Goal: Check status: Check status

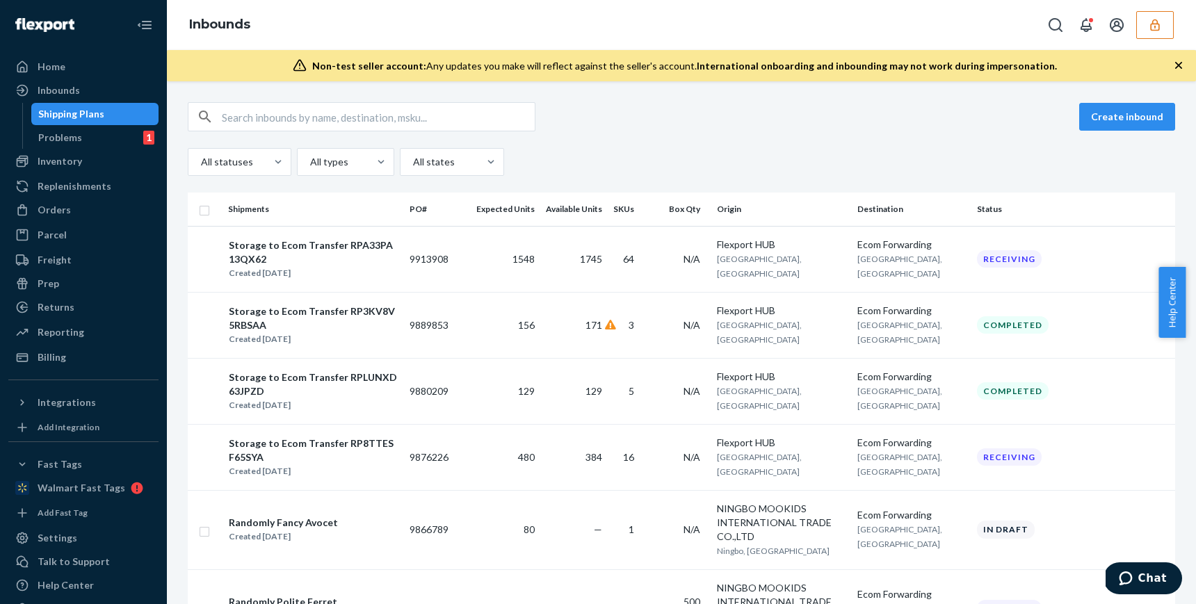
scroll to position [171, 0]
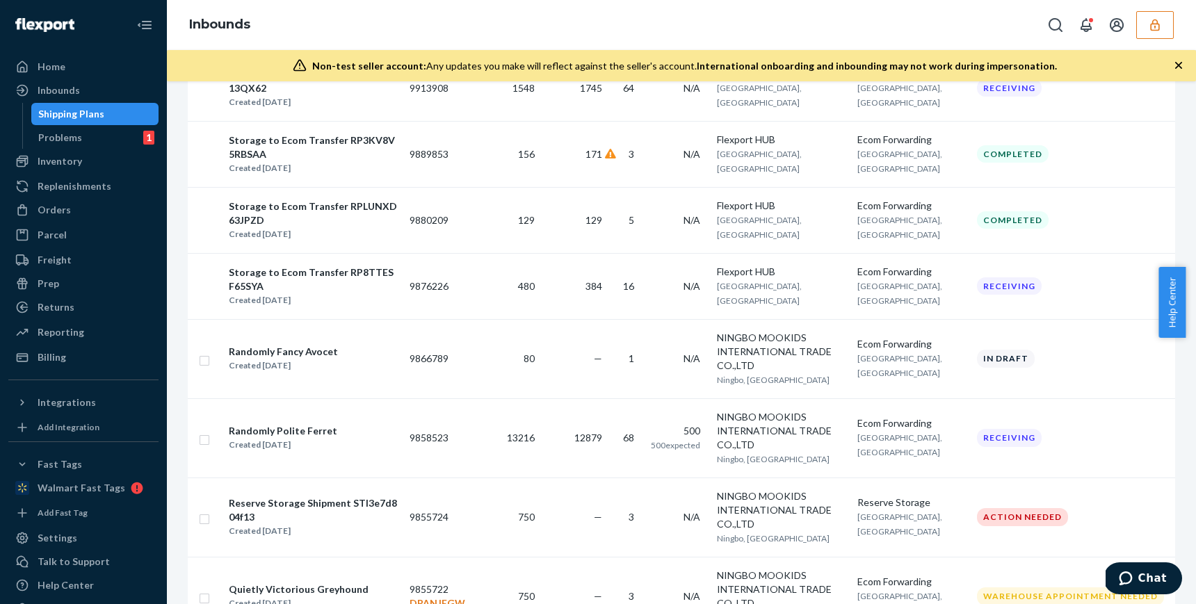
click at [1148, 28] on icon "button" at bounding box center [1155, 25] width 14 height 14
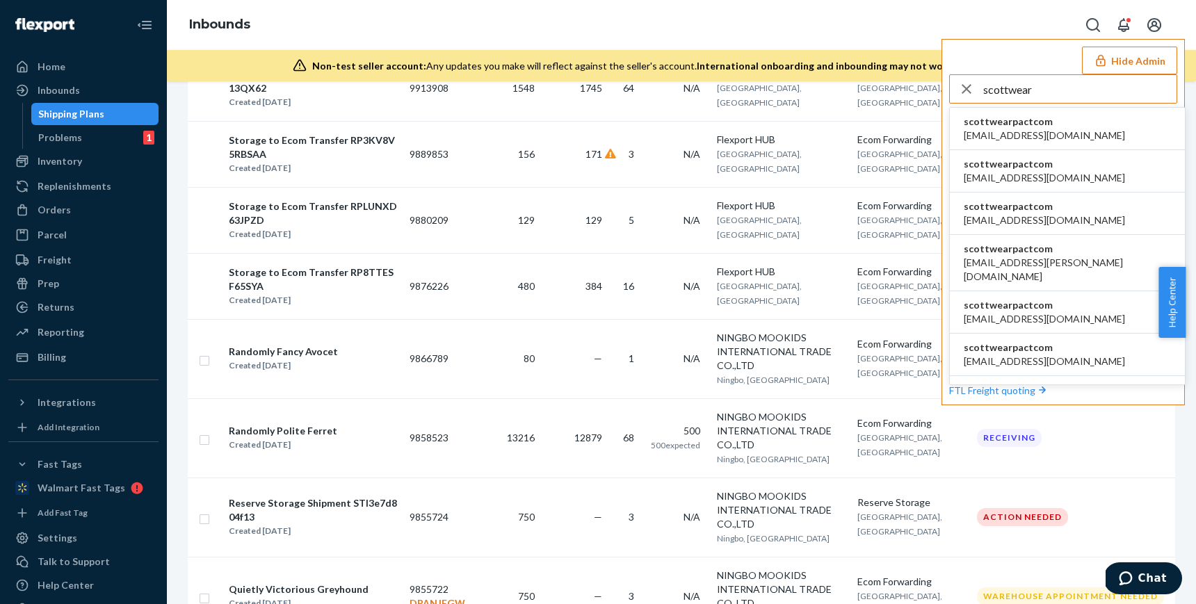
type input "scottwear"
click at [1060, 127] on li "scottwearpactcom agertz@wearpact.com" at bounding box center [1067, 129] width 235 height 42
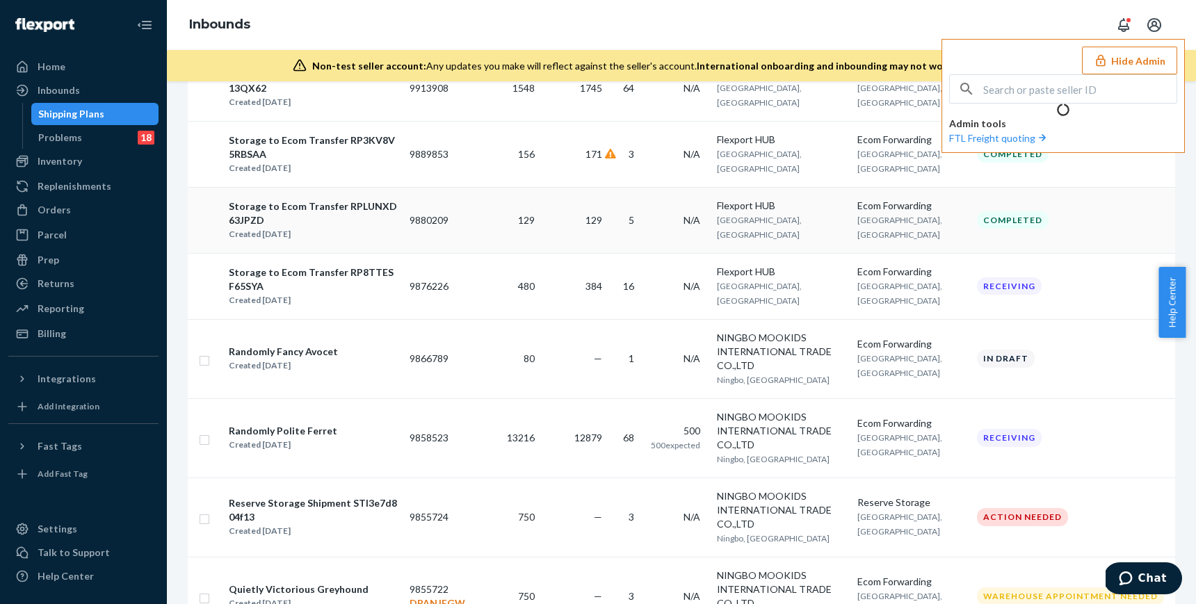
scroll to position [0, 0]
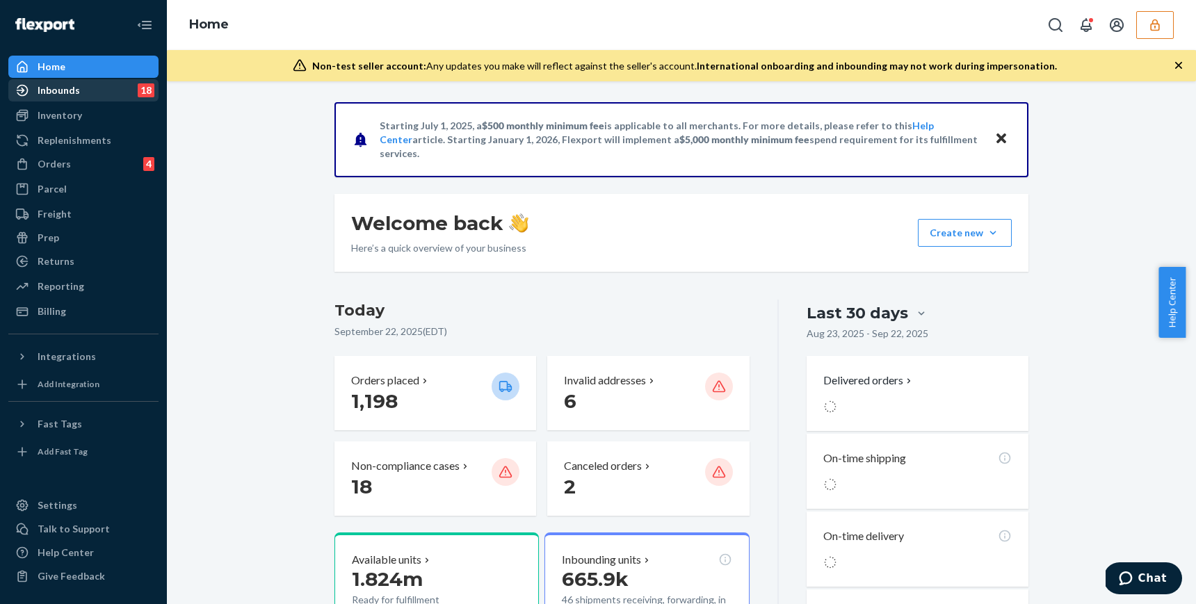
click at [97, 90] on div "Inbounds 18" at bounding box center [83, 90] width 147 height 19
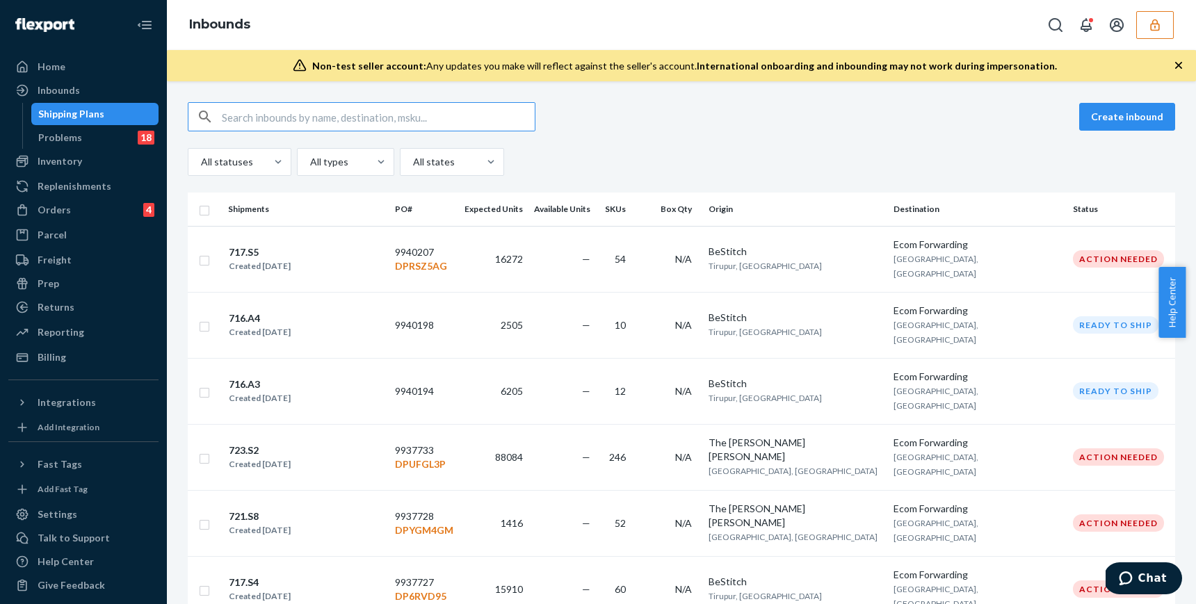
click at [267, 127] on input "text" at bounding box center [378, 117] width 313 height 28
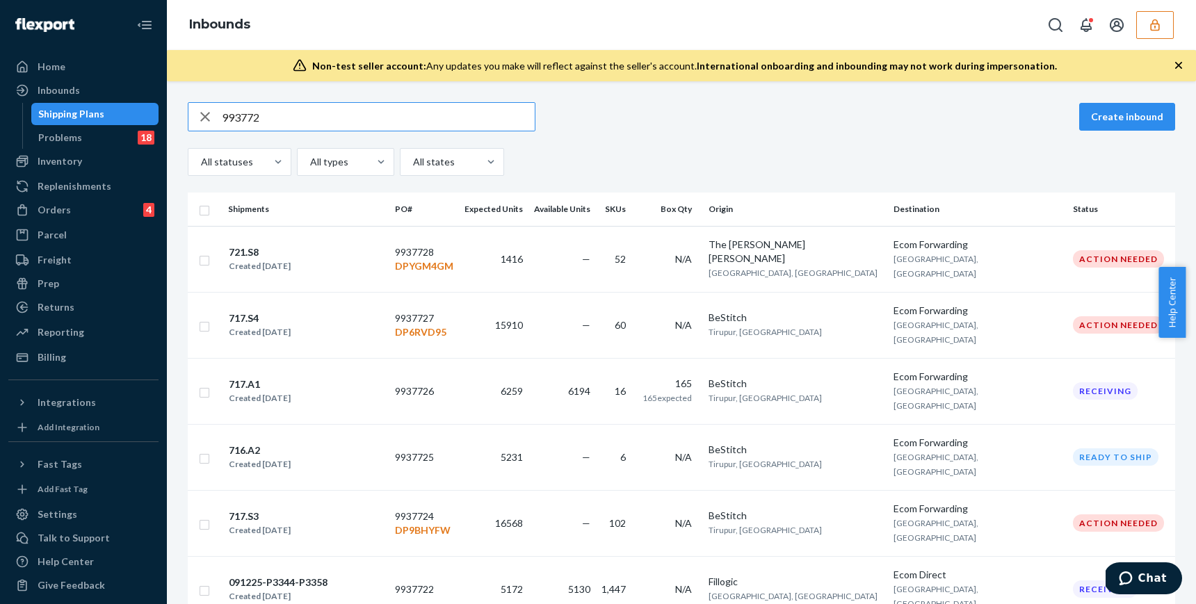
type input "993772"
click at [1145, 22] on button "button" at bounding box center [1155, 25] width 38 height 28
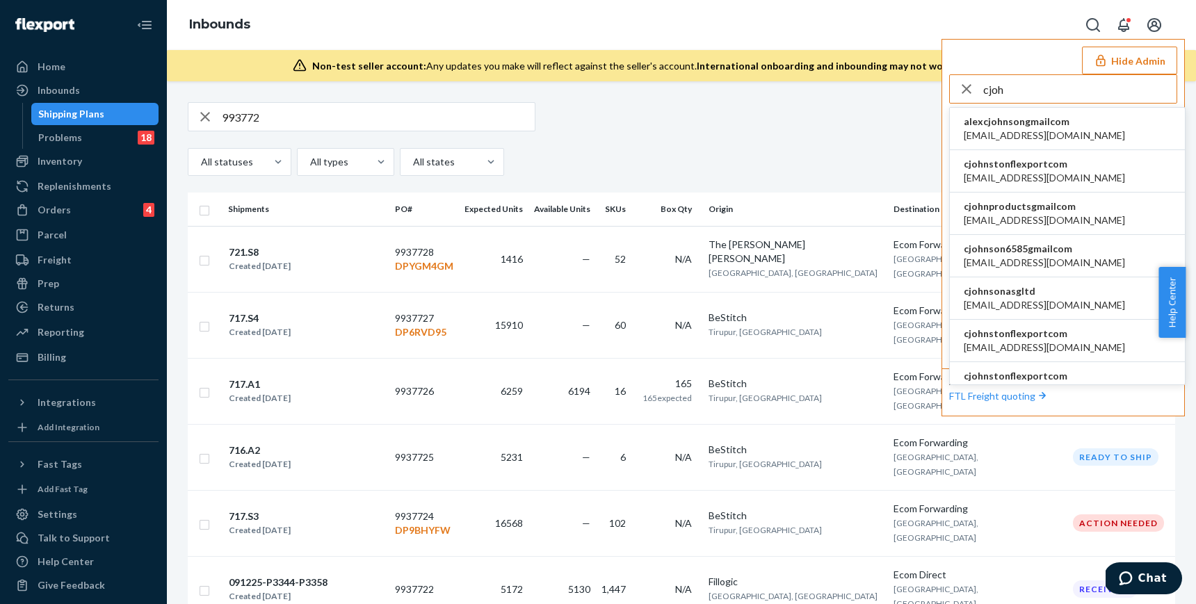
type input "cjoh"
click at [1028, 162] on span "cjohnstonflexportcom" at bounding box center [1044, 164] width 161 height 14
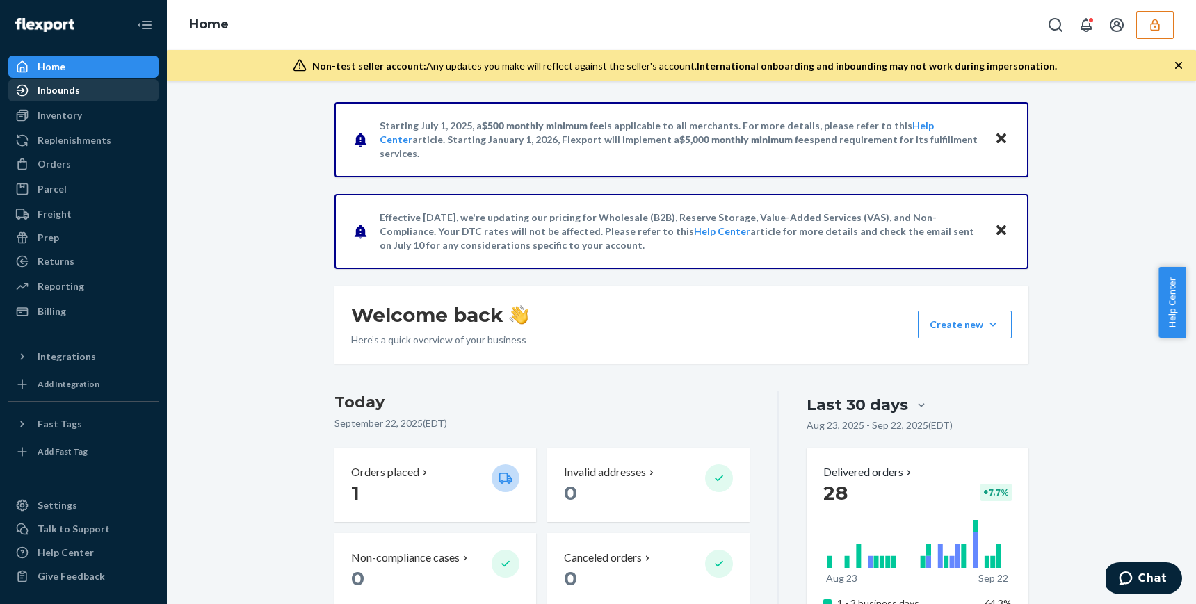
click at [55, 95] on div "Inbounds" at bounding box center [59, 90] width 42 height 14
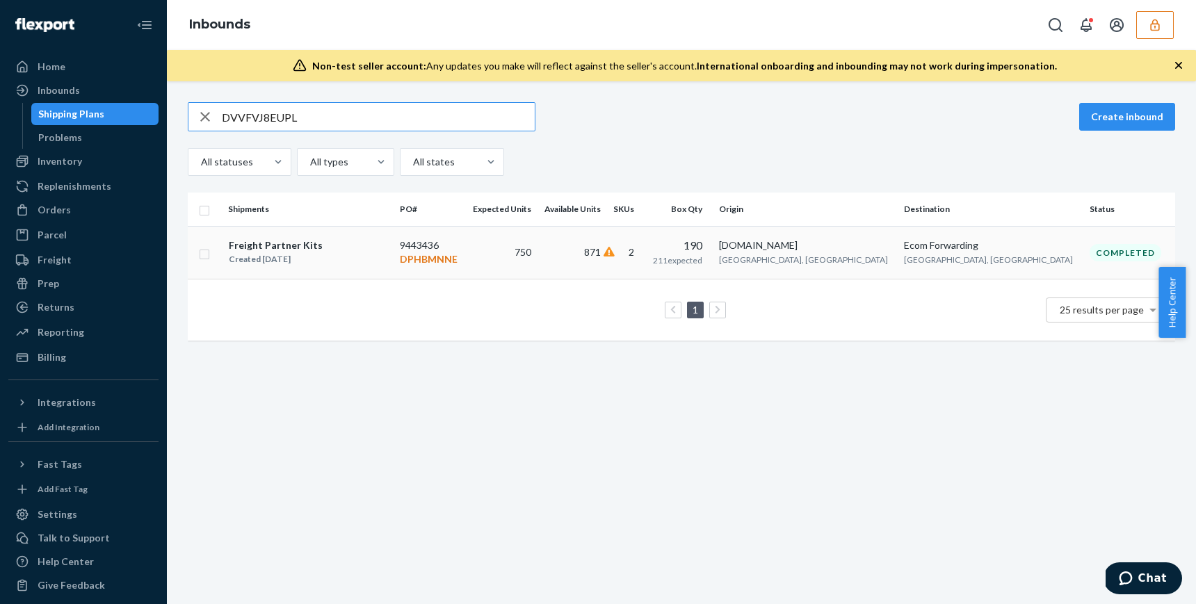
type input "DVVFVJ8EUPL"
click at [460, 258] on p "DPHBMNNE" at bounding box center [430, 259] width 60 height 14
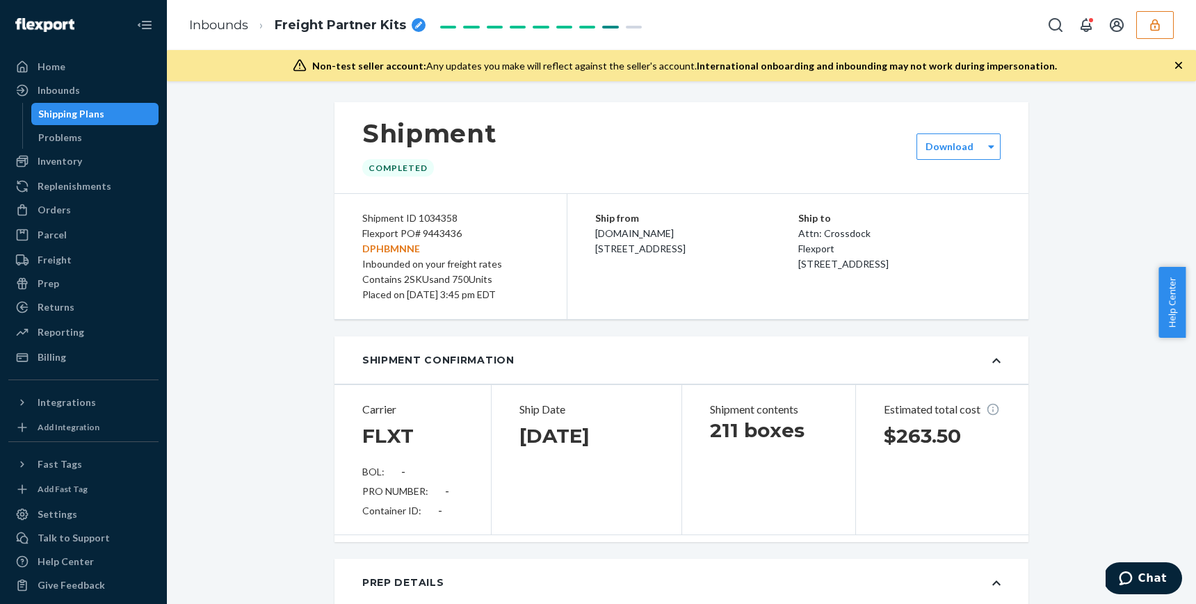
click at [441, 232] on div "Flexport PO# 9443436 DPHBMNNE" at bounding box center [450, 241] width 177 height 31
copy div "9443436"
click at [1168, 23] on button "button" at bounding box center [1155, 25] width 38 height 28
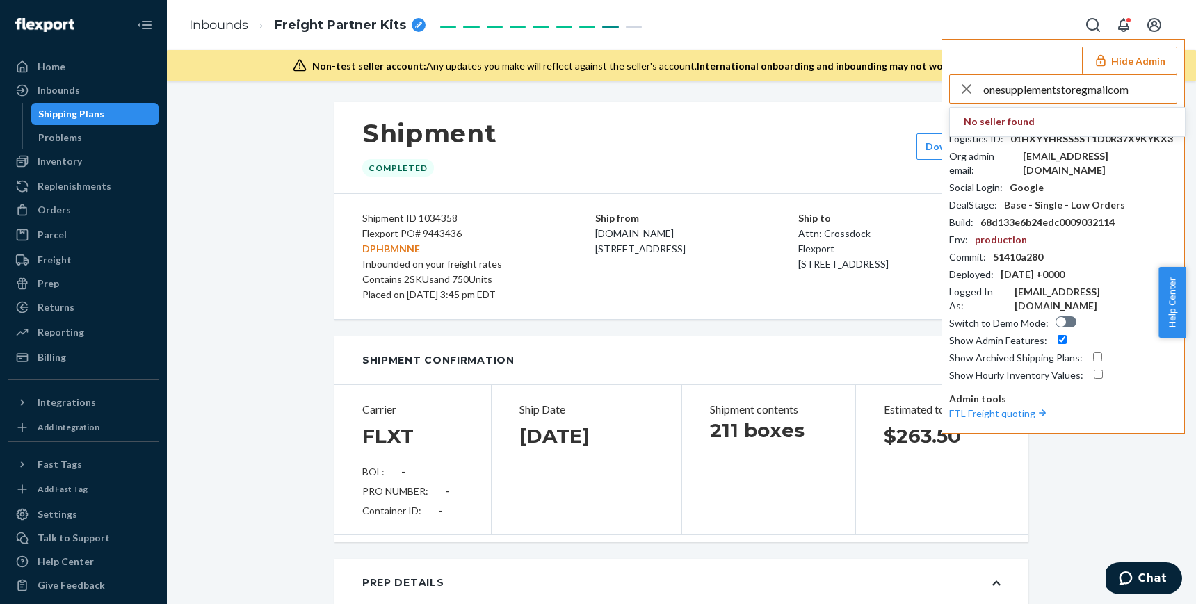
type input "onesupplementstoregmailcom"
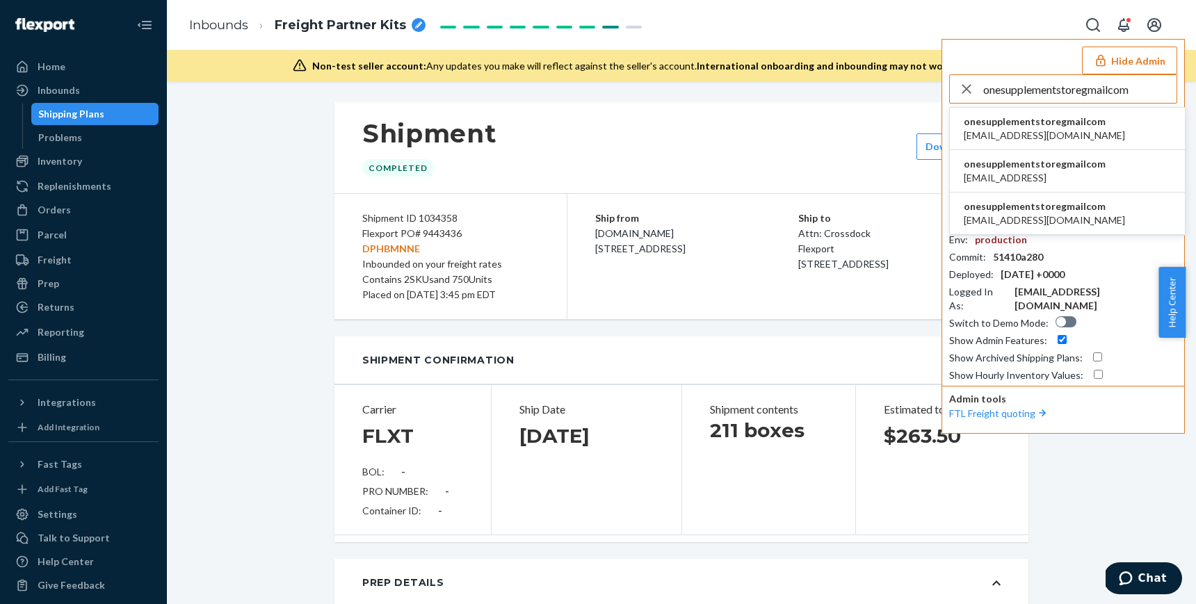
click at [1026, 133] on span "nutraloidlabsny@gmail.com" at bounding box center [1044, 136] width 161 height 14
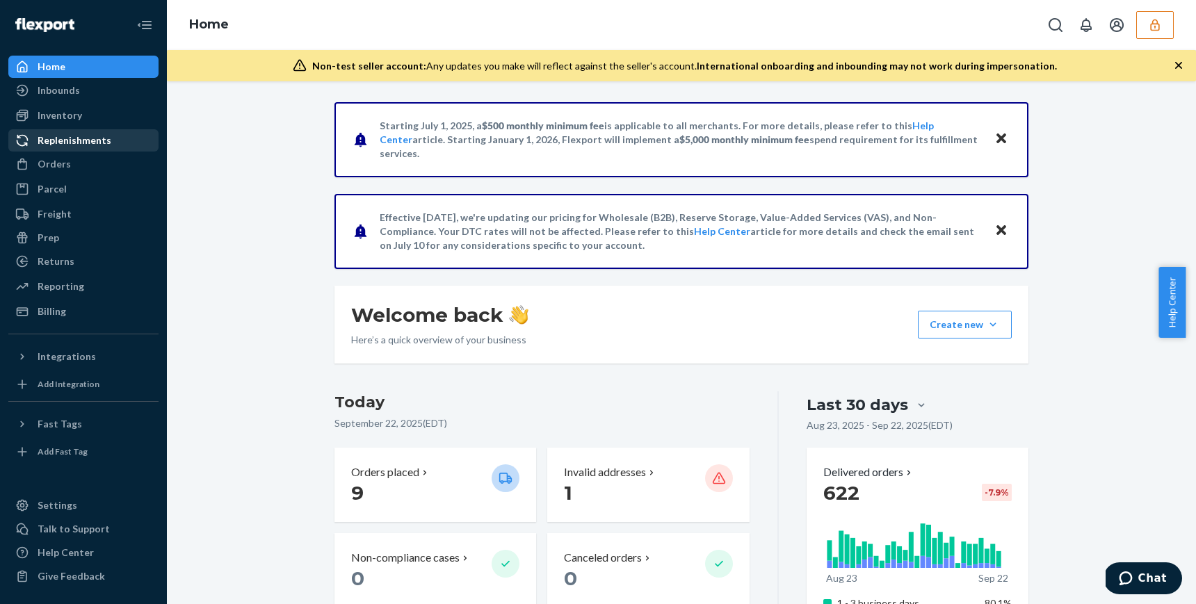
click at [63, 140] on div "Replenishments" at bounding box center [75, 141] width 74 height 14
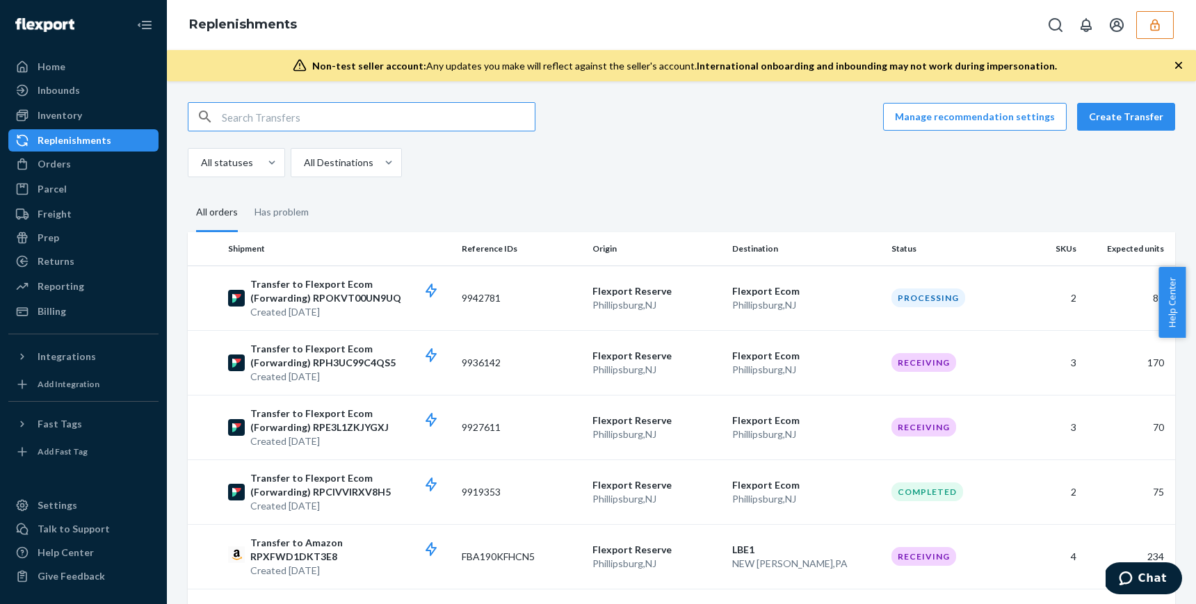
click at [250, 114] on input "text" at bounding box center [378, 117] width 313 height 28
type input "onesupplementstoregmailcom"
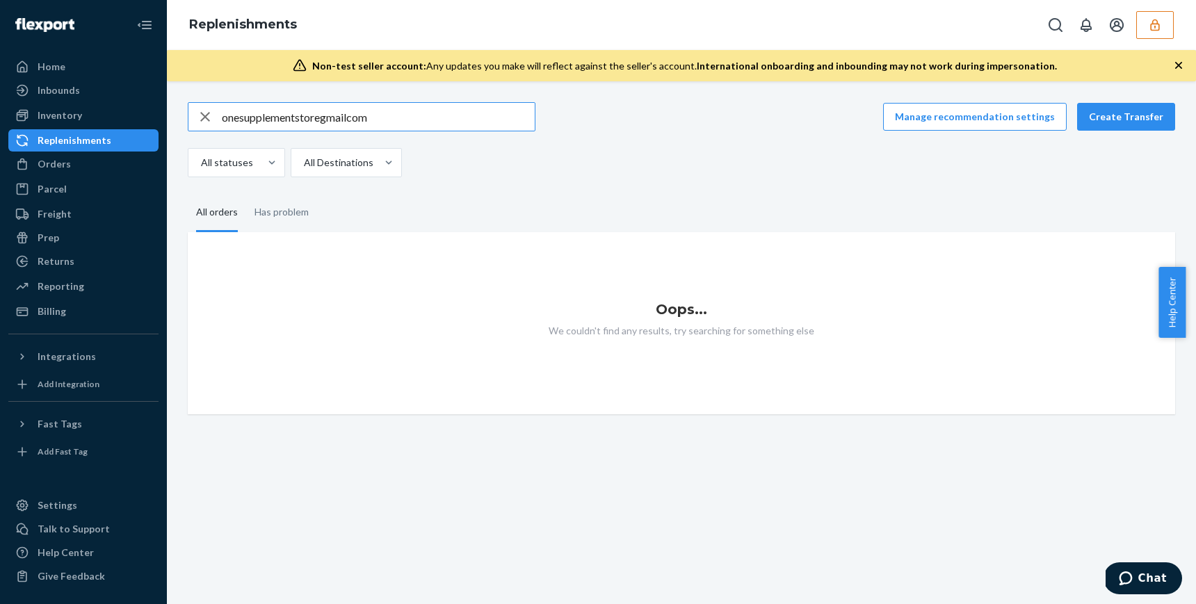
click at [398, 108] on input "onesupplementstoregmailcom" at bounding box center [378, 117] width 313 height 28
drag, startPoint x: 383, startPoint y: 115, endPoint x: 48, endPoint y: 106, distance: 335.3
click at [48, 106] on div "Home Inbounds Shipping Plans Problems Inventory Products Replenishments Orders …" at bounding box center [598, 302] width 1196 height 604
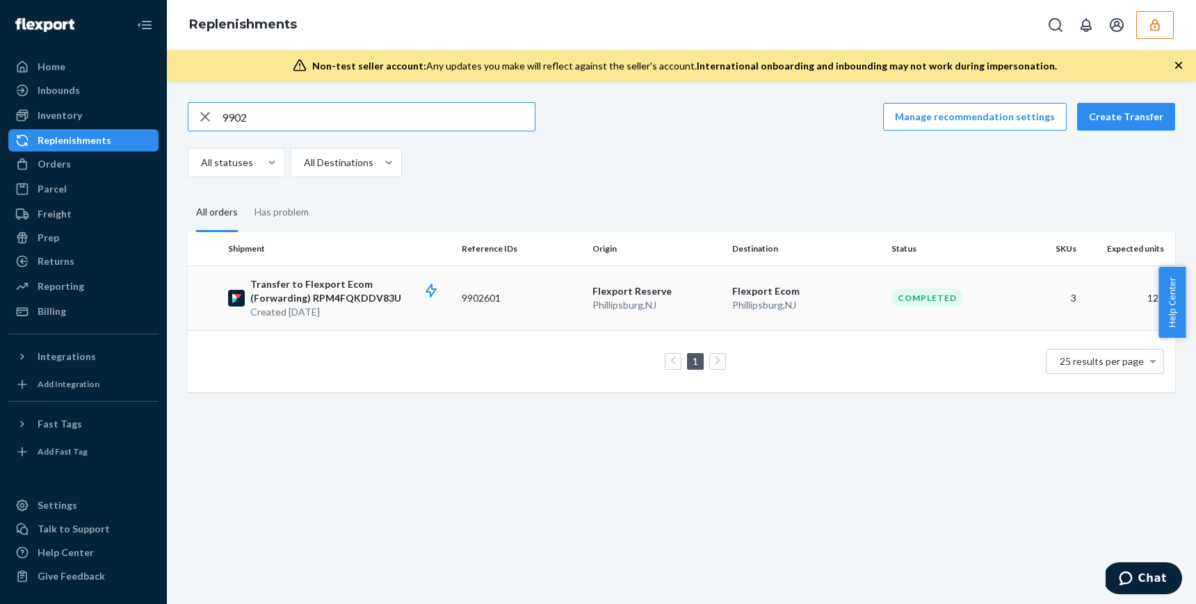
type input "9902"
click at [476, 298] on td "9902601" at bounding box center [521, 298] width 131 height 65
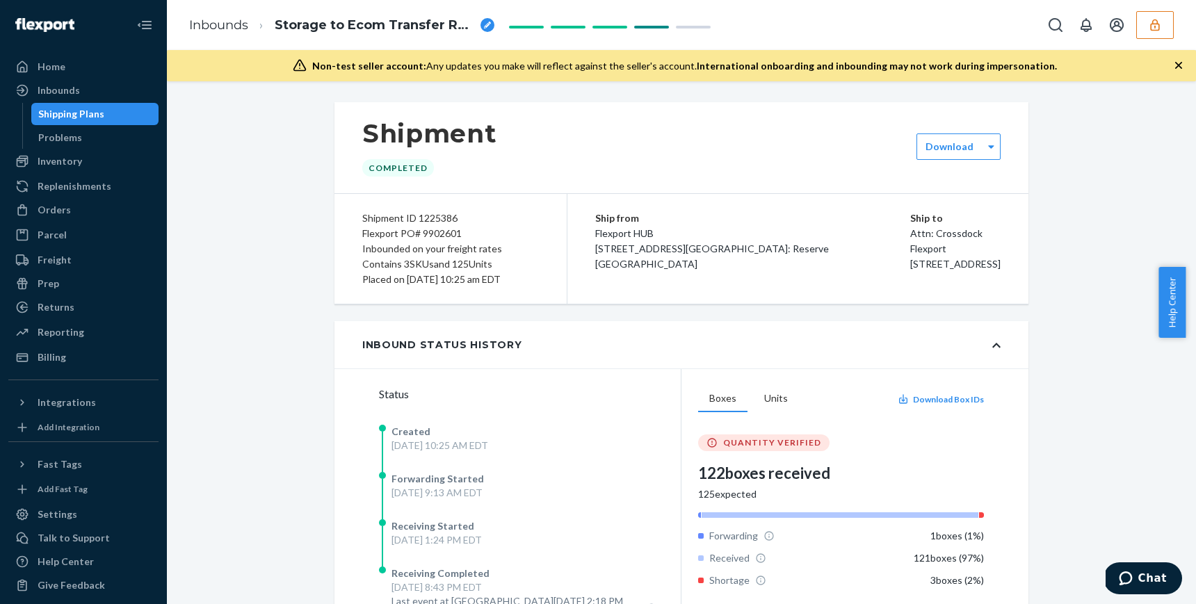
click at [55, 90] on div "Inbounds" at bounding box center [59, 90] width 42 height 14
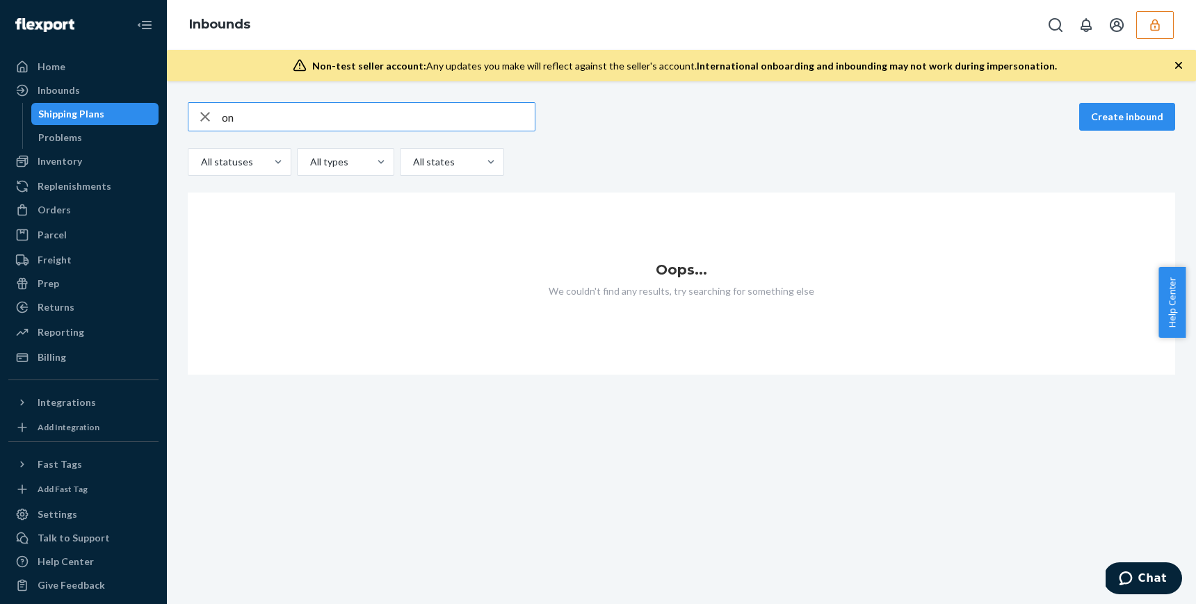
type input "o"
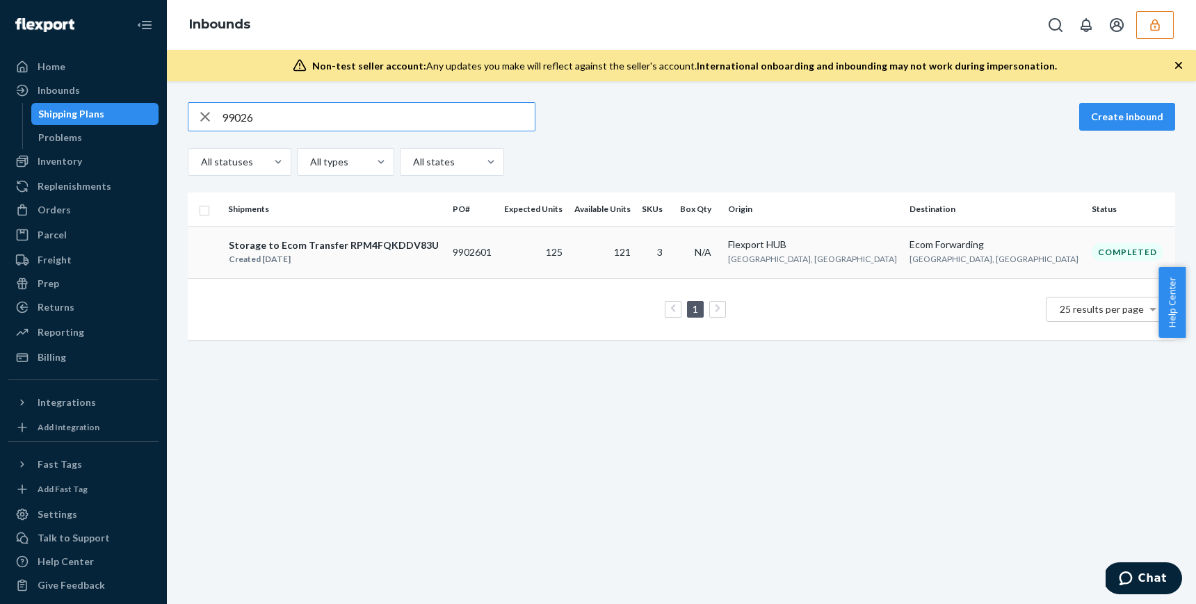
type input "99026"
click at [442, 238] on div "Storage to Ecom Transfer RPM4FQKDDV83U Created [DATE]" at bounding box center [334, 252] width 213 height 29
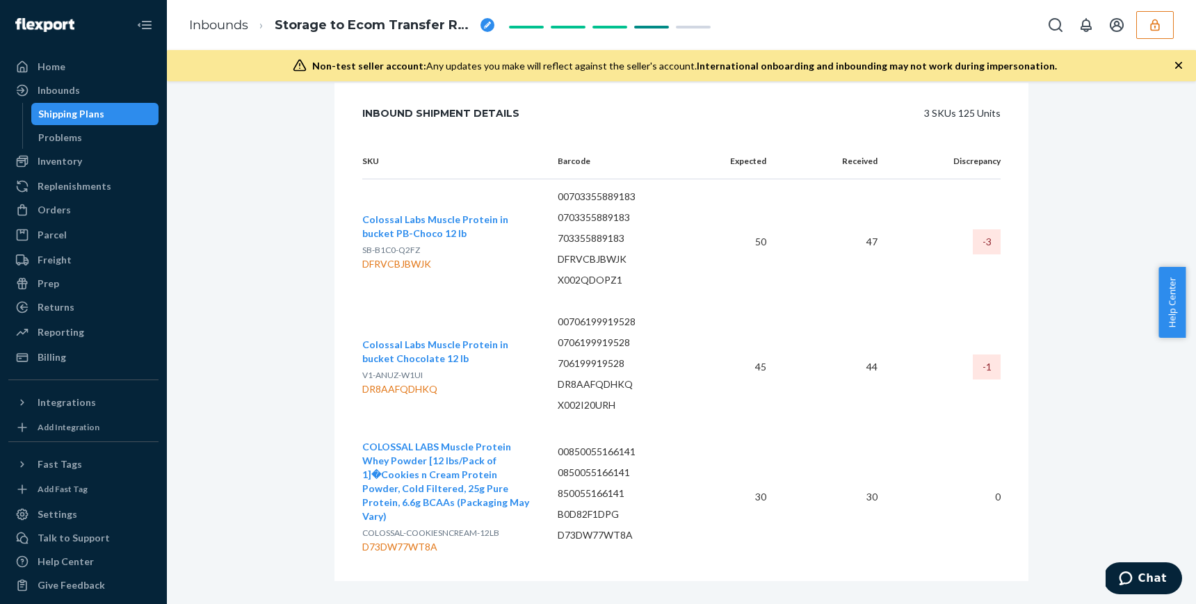
scroll to position [592, 0]
click at [396, 255] on div "DFRVCBJBWJK" at bounding box center [448, 262] width 173 height 14
copy div "DFRVCBJBWJK"
